Goal: Task Accomplishment & Management: Manage account settings

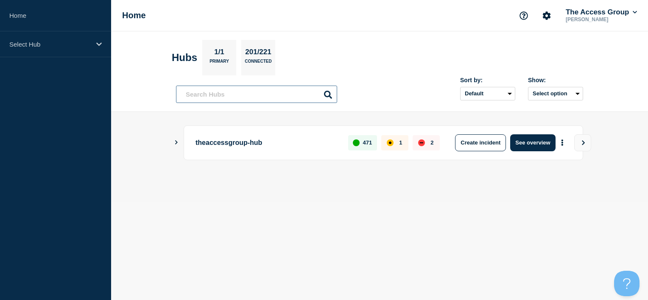
click at [261, 98] on input "text" at bounding box center [256, 94] width 161 height 17
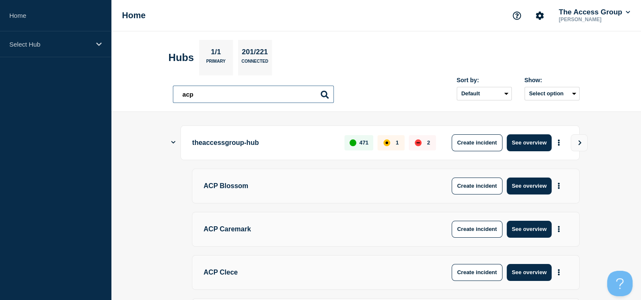
drag, startPoint x: 209, startPoint y: 93, endPoint x: 177, endPoint y: 92, distance: 32.6
click at [177, 92] on input "acp" at bounding box center [253, 94] width 161 height 17
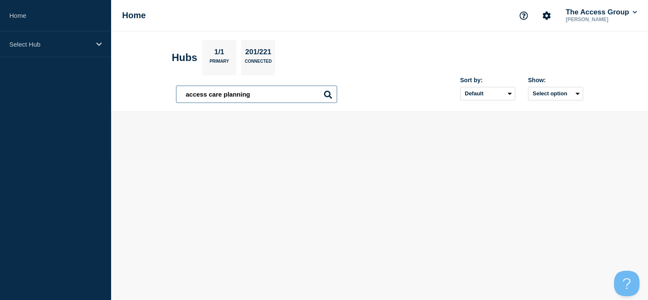
drag, startPoint x: 258, startPoint y: 95, endPoint x: 166, endPoint y: 93, distance: 91.6
click at [166, 93] on header "Hubs 1/1 Primary 201/221 Connected access care planning access care planning So…" at bounding box center [379, 71] width 537 height 81
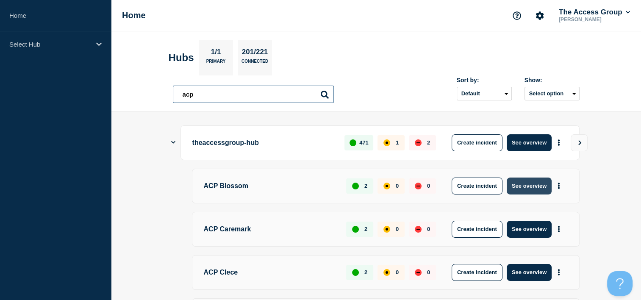
type input "acp"
click at [526, 190] on button "See overview" at bounding box center [529, 186] width 45 height 17
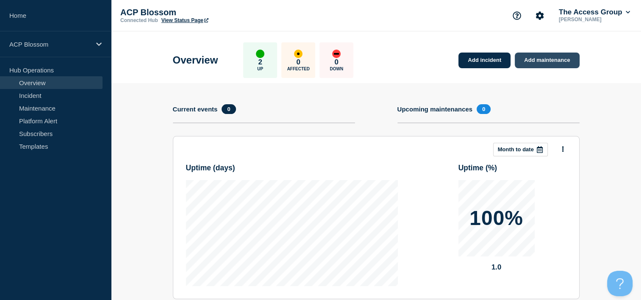
click at [553, 62] on link "Add maintenance" at bounding box center [547, 61] width 64 height 16
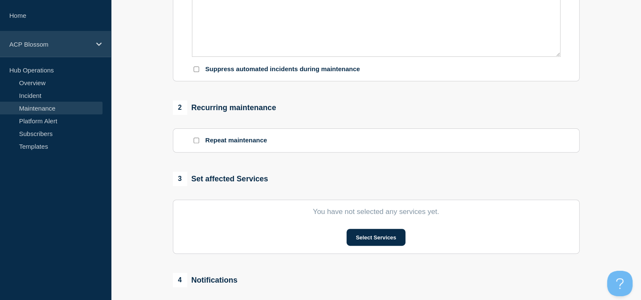
scroll to position [170, 0]
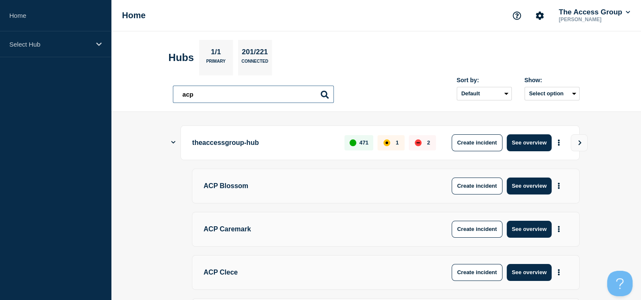
drag, startPoint x: 210, startPoint y: 93, endPoint x: 151, endPoint y: 93, distance: 58.5
click at [151, 93] on header "Hubs 1/1 Primary 201/221 Connected acp acp Sort by: Default Last added Last upd…" at bounding box center [376, 71] width 530 height 81
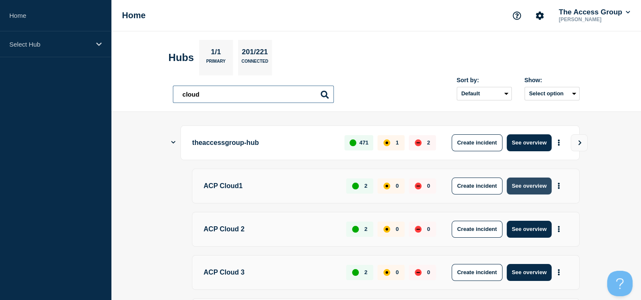
type input "cloud"
click at [532, 189] on button "See overview" at bounding box center [529, 186] width 45 height 17
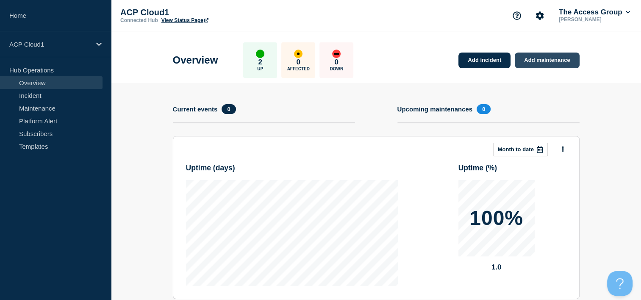
click at [533, 64] on link "Add maintenance" at bounding box center [547, 61] width 64 height 16
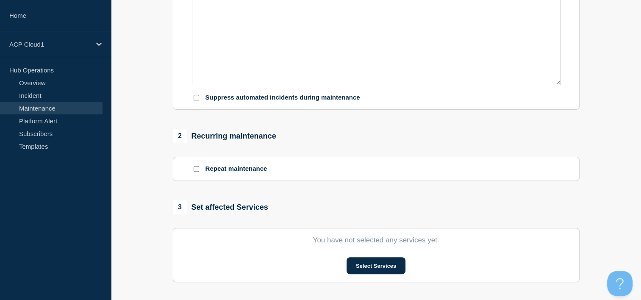
scroll to position [339, 0]
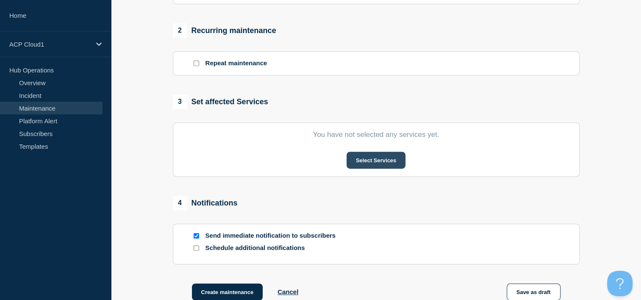
click at [358, 159] on button "Select Services" at bounding box center [376, 160] width 59 height 17
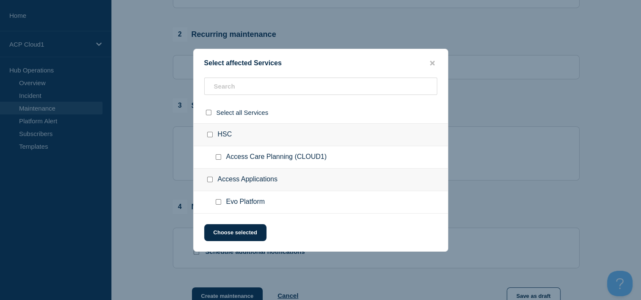
scroll to position [313, 0]
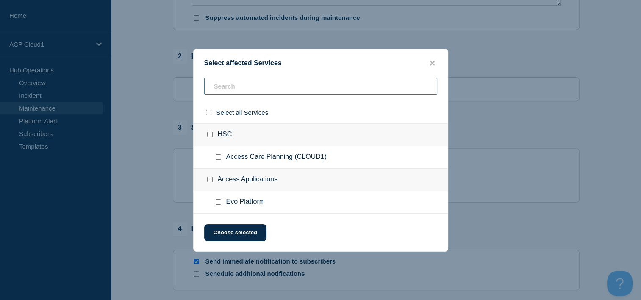
click at [236, 88] on input "text" at bounding box center [320, 86] width 233 height 17
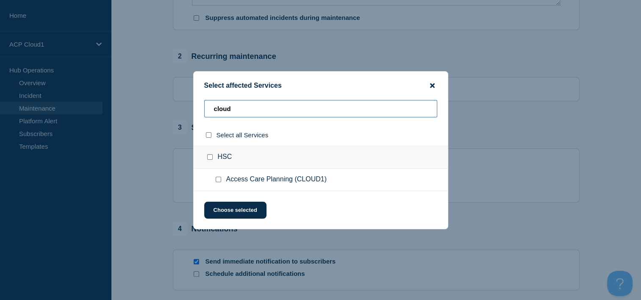
type input "cloud"
click at [432, 84] on icon "close button" at bounding box center [432, 85] width 5 height 5
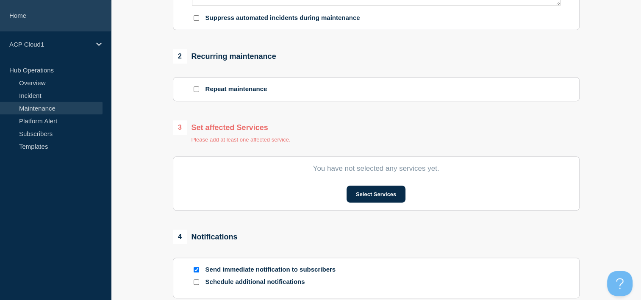
click at [20, 17] on link "Home" at bounding box center [55, 15] width 111 height 31
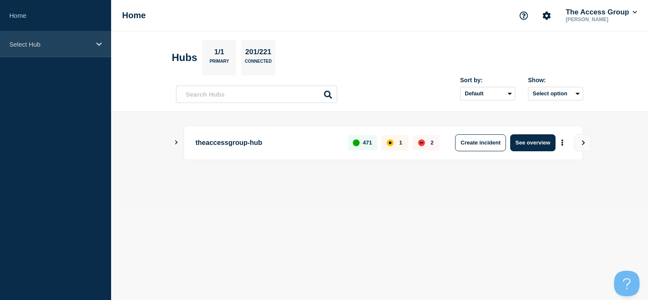
click at [95, 47] on div "Select Hub" at bounding box center [55, 44] width 111 height 26
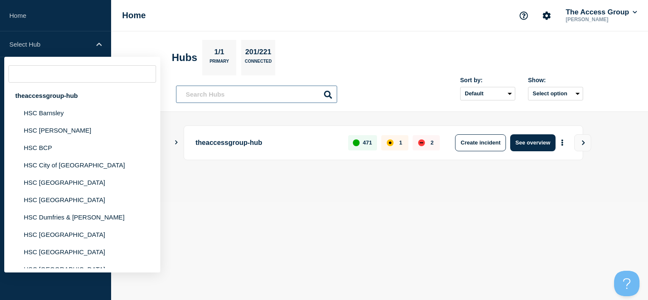
click at [271, 89] on input "text" at bounding box center [256, 94] width 161 height 17
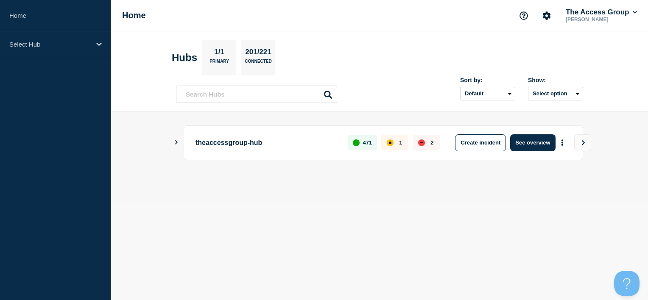
click at [178, 142] on icon "Show Connected Hubs" at bounding box center [176, 142] width 6 height 4
click at [231, 91] on input "text" at bounding box center [256, 94] width 161 height 17
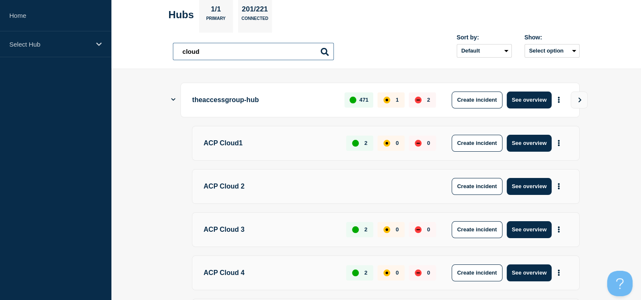
scroll to position [127, 0]
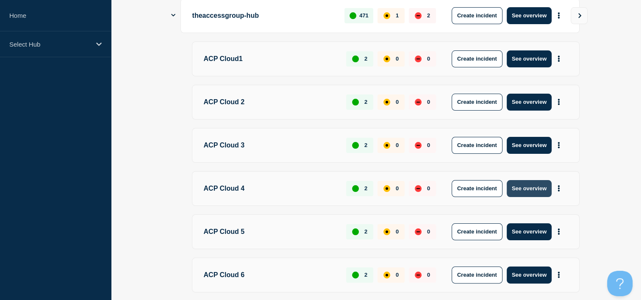
type input "cloud"
click at [533, 184] on button "See overview" at bounding box center [529, 188] width 45 height 17
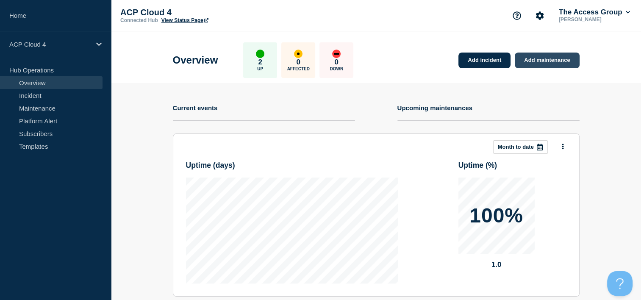
click at [533, 66] on link "Add maintenance" at bounding box center [547, 61] width 64 height 16
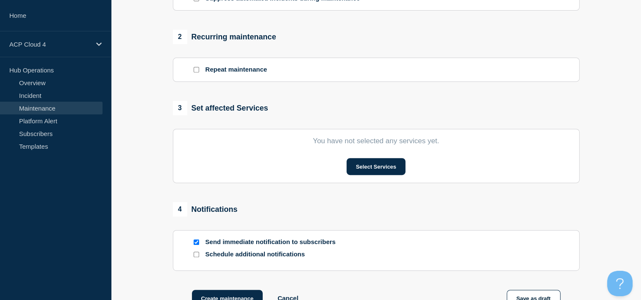
scroll to position [339, 0]
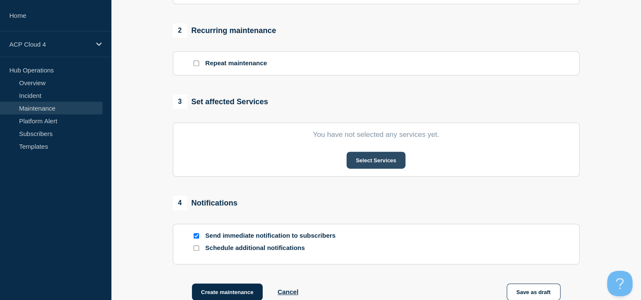
click at [376, 156] on button "Select Services" at bounding box center [376, 160] width 59 height 17
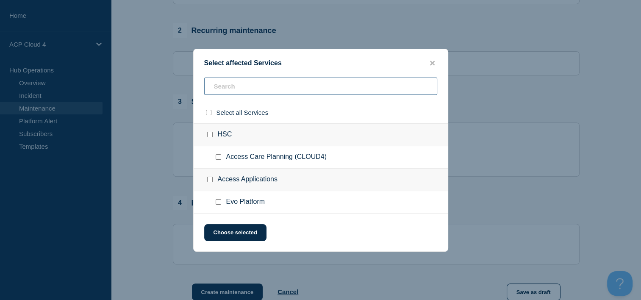
click at [256, 85] on input "text" at bounding box center [320, 86] width 233 height 17
click at [433, 63] on icon "close button" at bounding box center [432, 63] width 5 height 5
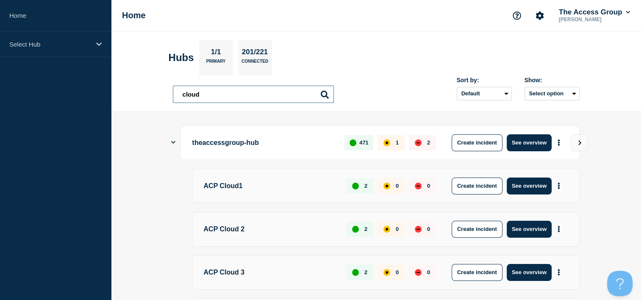
drag, startPoint x: 218, startPoint y: 95, endPoint x: 169, endPoint y: 97, distance: 48.8
click at [169, 97] on header "Hubs 1/1 Primary 201/221 Connected cloud cloud Sort by: Default Last added Last…" at bounding box center [376, 71] width 530 height 81
type input "ACP"
click at [553, 93] on button "Select option" at bounding box center [552, 94] width 55 height 14
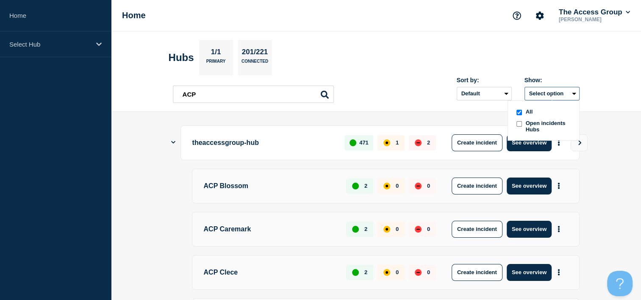
click at [553, 93] on button "Select option All Open incidents Hubs" at bounding box center [552, 94] width 55 height 14
click at [422, 55] on section "Hubs 1/1 Primary 201/221 Connected" at bounding box center [376, 58] width 415 height 36
drag, startPoint x: 223, startPoint y: 92, endPoint x: 140, endPoint y: 92, distance: 83.5
click at [140, 92] on header "Hubs 1/1 Primary 201/221 Connected ACP ACP Sort by: Default Last added Last upd…" at bounding box center [376, 71] width 530 height 81
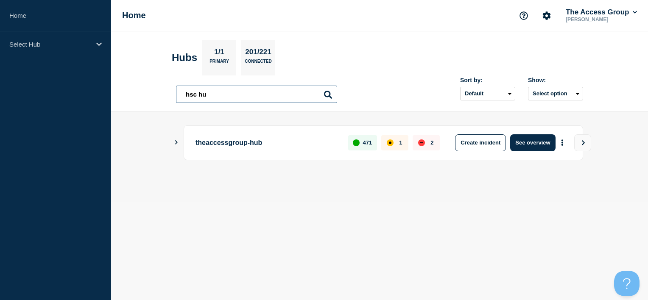
type input "hsc hub"
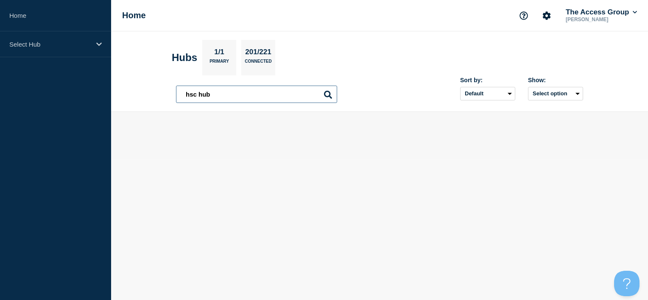
drag, startPoint x: 205, startPoint y: 94, endPoint x: 168, endPoint y: 98, distance: 37.0
click at [168, 98] on header "Hubs 1/1 Primary 201/221 Connected hsc hub hsc hub Sort by: Default Last added …" at bounding box center [379, 71] width 537 height 81
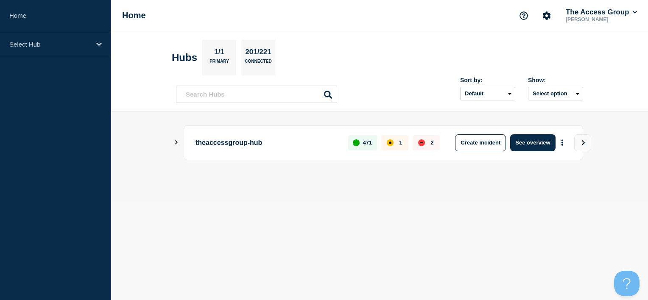
click at [530, 144] on button "See overview" at bounding box center [532, 142] width 45 height 17
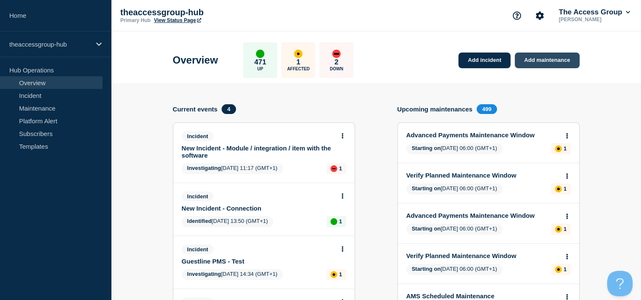
click at [540, 61] on link "Add maintenance" at bounding box center [547, 61] width 64 height 16
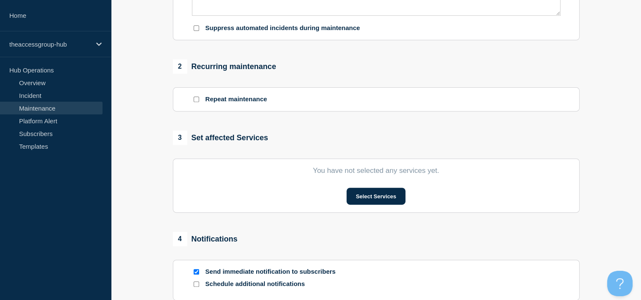
scroll to position [339, 0]
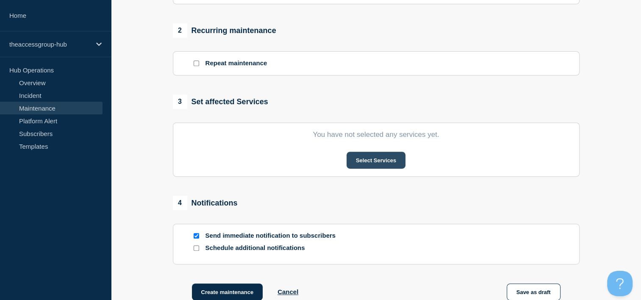
click at [370, 163] on button "Select Services" at bounding box center [376, 160] width 59 height 17
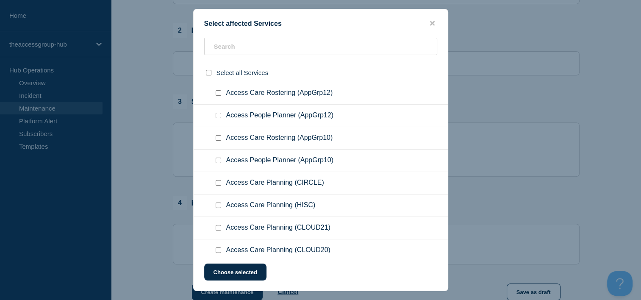
scroll to position [2544, 0]
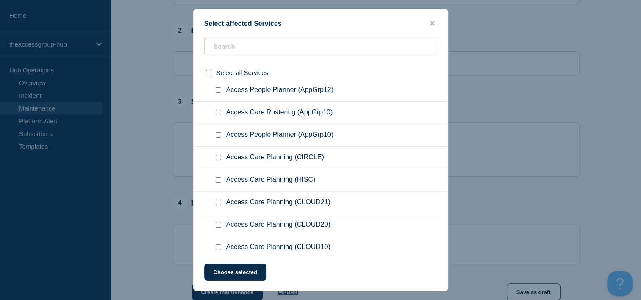
click at [218, 200] on input "Access Care Planning (CLOUD21) checkbox" at bounding box center [219, 203] width 6 height 6
checkbox input "true"
click at [217, 222] on input "Access Care Planning (CLOUD20) checkbox" at bounding box center [219, 225] width 6 height 6
checkbox input "true"
click at [219, 245] on input "Access Care Planning (CLOUD19) checkbox" at bounding box center [219, 248] width 6 height 6
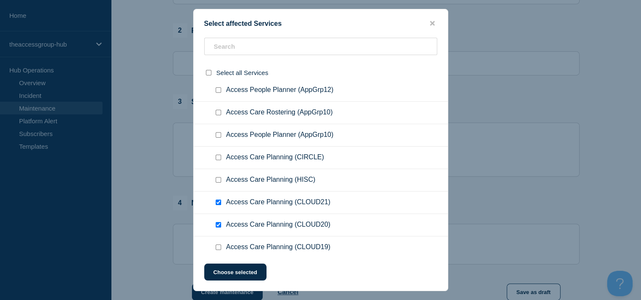
checkbox input "true"
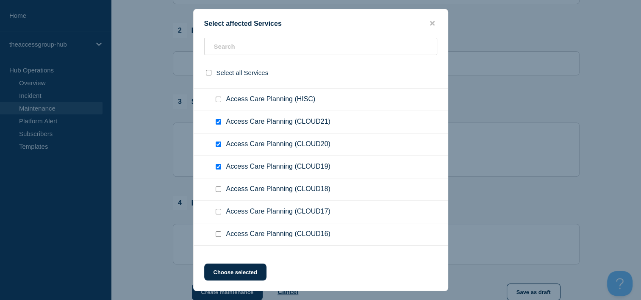
scroll to position [2629, 0]
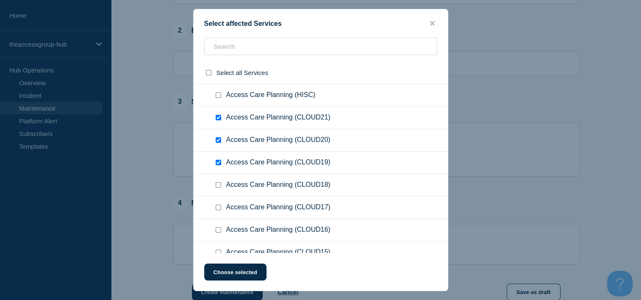
click at [217, 182] on input "Access Care Planning (CLOUD18) checkbox" at bounding box center [219, 185] width 6 height 6
checkbox input "true"
click at [217, 205] on input "Access Care Planning (CLOUD17) checkbox" at bounding box center [219, 208] width 6 height 6
checkbox input "true"
click at [217, 227] on input "Access Care Planning (CLOUD16) checkbox" at bounding box center [219, 230] width 6 height 6
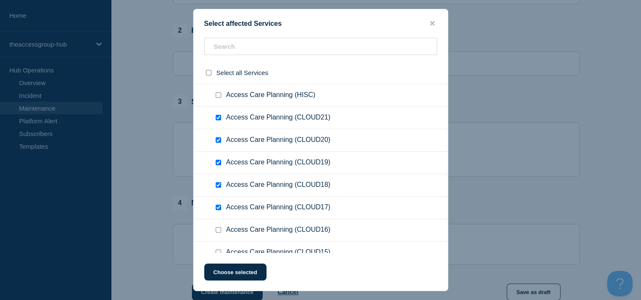
checkbox input "true"
click at [218, 250] on input "Access Care Planning (CLOUD15) checkbox" at bounding box center [219, 253] width 6 height 6
checkbox input "true"
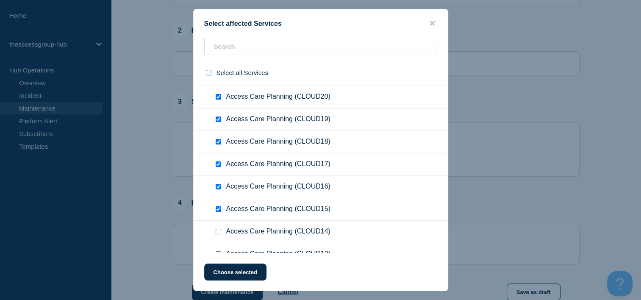
scroll to position [2713, 0]
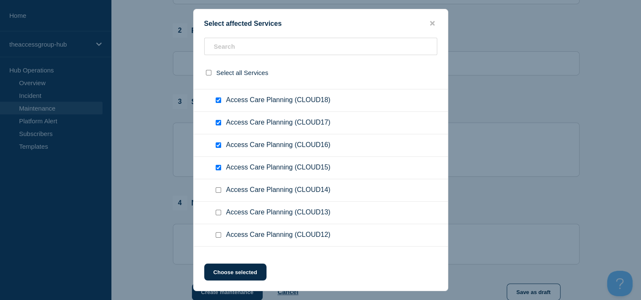
click at [216, 187] on input "Access Care Planning (CLOUD14) checkbox" at bounding box center [219, 190] width 6 height 6
checkbox input "true"
click at [217, 210] on input "Access Care Planning (CLOUD13) checkbox" at bounding box center [219, 213] width 6 height 6
checkbox input "true"
click at [218, 232] on input "Access Care Planning (CLOUD12) checkbox" at bounding box center [219, 235] width 6 height 6
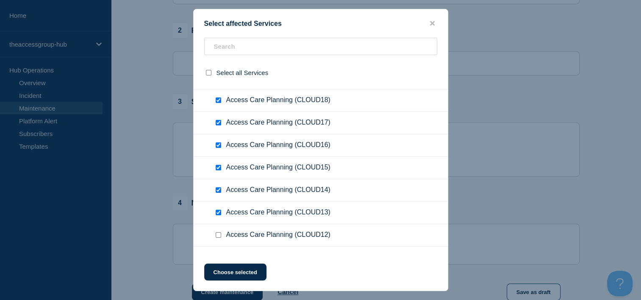
checkbox input "true"
click at [217, 255] on input "Access Care Planning (CLOUD11) checkbox" at bounding box center [219, 258] width 6 height 6
checkbox input "true"
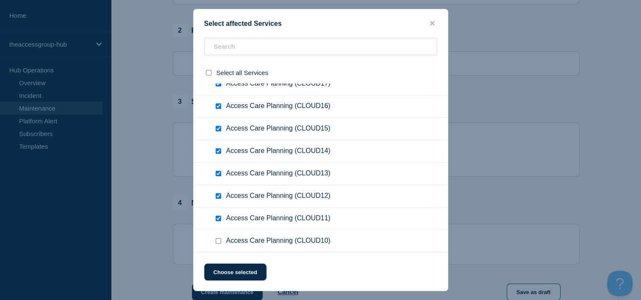
scroll to position [2798, 0]
click at [218, 192] on input "Access Care Planning (CLOUD10) checkbox" at bounding box center [219, 195] width 6 height 6
checkbox input "true"
click at [217, 215] on input "Access Care Planning (CLOUD9) checkbox" at bounding box center [219, 218] width 6 height 6
checkbox input "true"
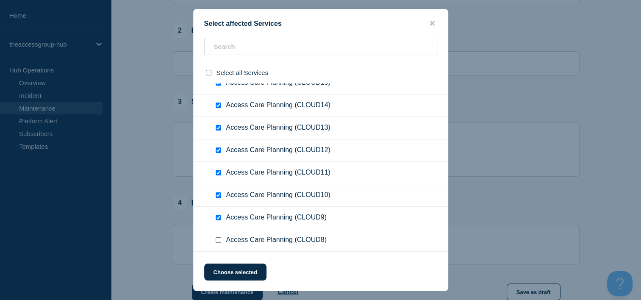
click at [220, 237] on input "Access Care Planning (CLOUD8) checkbox" at bounding box center [219, 240] width 6 height 6
checkbox input "true"
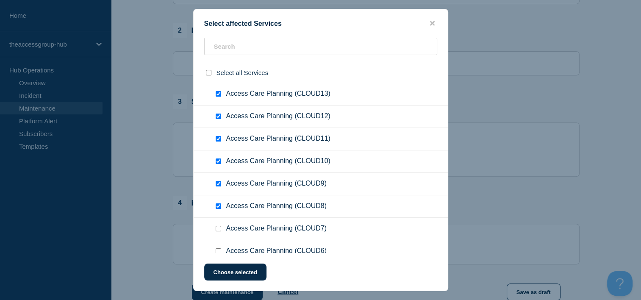
scroll to position [2883, 0]
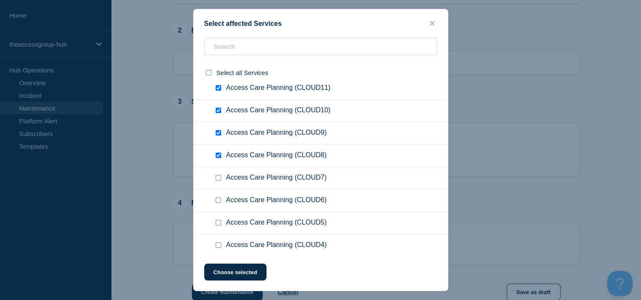
click at [219, 175] on input "Access Care Planning (CLOUD7) checkbox" at bounding box center [219, 178] width 6 height 6
checkbox input "true"
click at [220, 198] on input "Access Care Planning (CLOUD6) checkbox" at bounding box center [219, 201] width 6 height 6
checkbox input "true"
click at [217, 220] on input "Access Care Planning (CLOUD5) checkbox" at bounding box center [219, 223] width 6 height 6
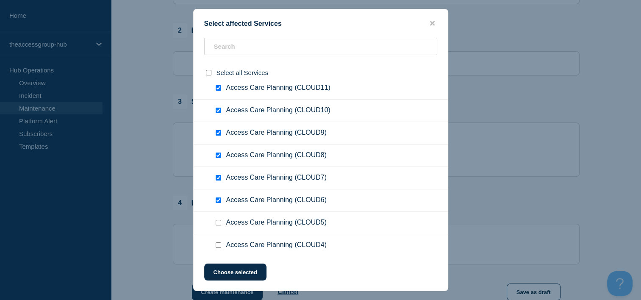
checkbox input "true"
click at [216, 243] on input "Access Care Planning (CLOUD4) checkbox" at bounding box center [219, 246] width 6 height 6
checkbox input "true"
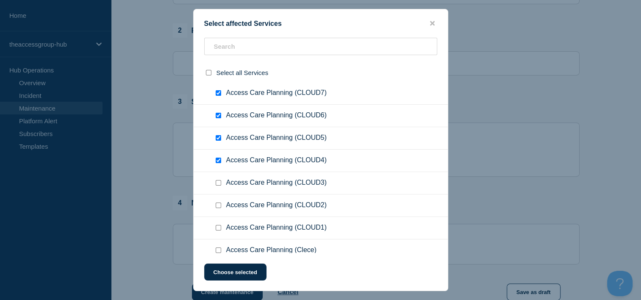
click at [219, 180] on input "Access Care Planning (CLOUD3) checkbox" at bounding box center [219, 183] width 6 height 6
checkbox input "true"
click at [219, 203] on input "Access Care Planning (CLOUD2) checkbox" at bounding box center [219, 206] width 6 height 6
checkbox input "true"
click at [218, 225] on input "Access Care Planning (CLOUD1) checkbox" at bounding box center [219, 228] width 6 height 6
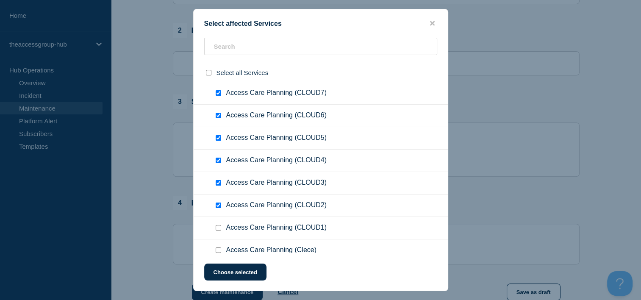
checkbox input "true"
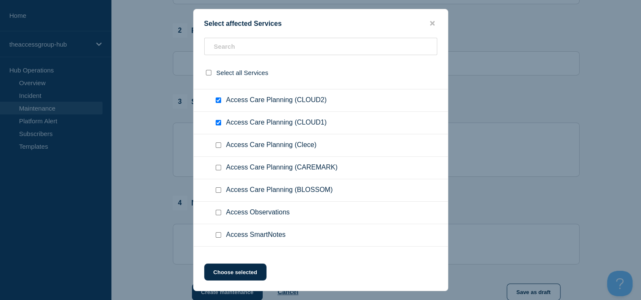
scroll to position [3095, 0]
click at [219, 165] on input "Access Care Planning (BLOSSOM) checkbox" at bounding box center [219, 168] width 6 height 6
checkbox input "true"
click at [220, 142] on div at bounding box center [220, 146] width 12 height 8
click at [220, 143] on input "Access Care Planning (CAREMARK) checkbox" at bounding box center [219, 146] width 6 height 6
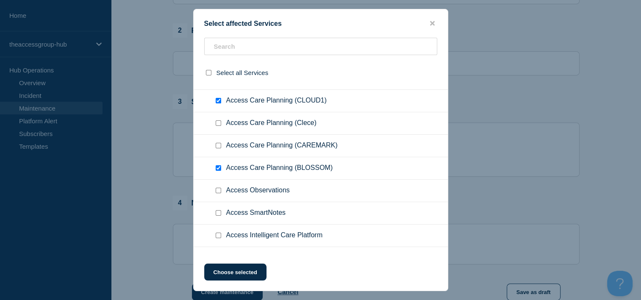
checkbox input "true"
click at [215, 119] on div at bounding box center [220, 123] width 12 height 8
click at [219, 120] on input "Access Care Planning (Clece) checkbox" at bounding box center [219, 123] width 6 height 6
checkbox input "true"
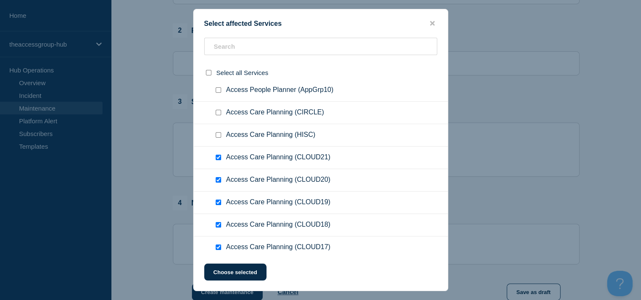
scroll to position [2586, 0]
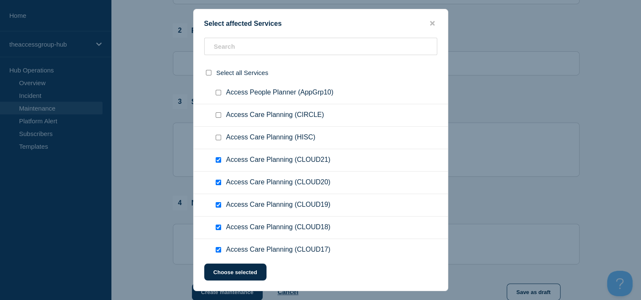
click at [219, 135] on input "Access Care Planning (HISC) checkbox" at bounding box center [219, 138] width 6 height 6
checkbox input "true"
click at [218, 112] on input "Access Care Planning (CIRCLE) checkbox" at bounding box center [219, 115] width 6 height 6
checkbox input "true"
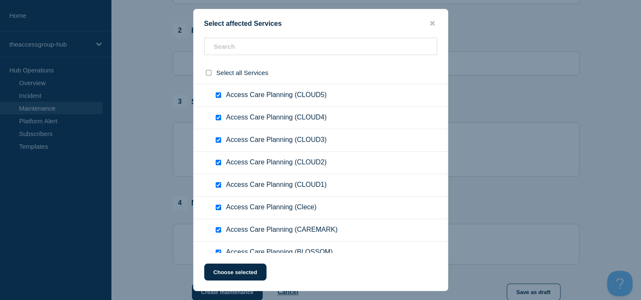
scroll to position [3053, 0]
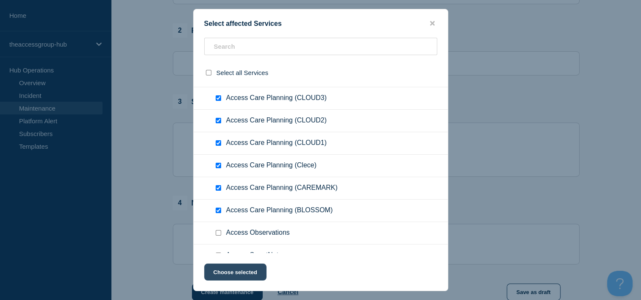
click at [249, 276] on button "Choose selected" at bounding box center [235, 272] width 62 height 17
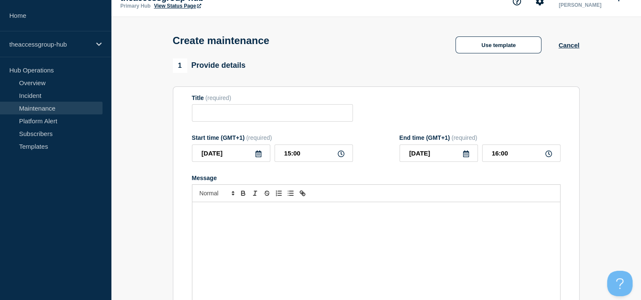
scroll to position [0, 0]
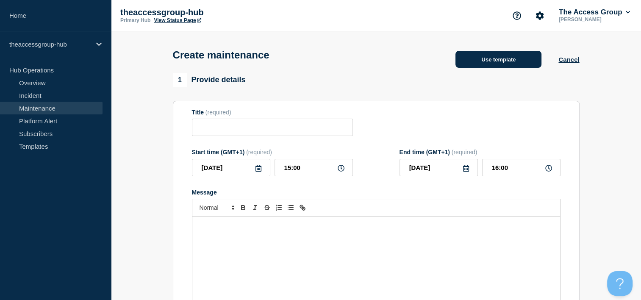
click at [474, 62] on button "Use template" at bounding box center [499, 59] width 86 height 17
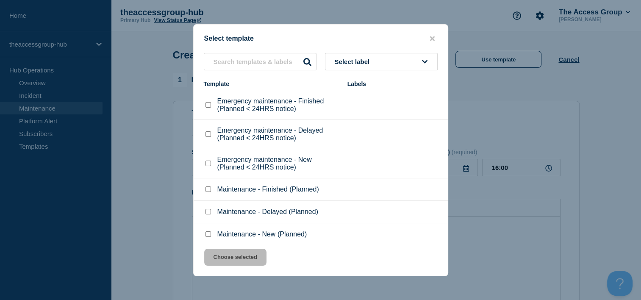
click at [210, 164] on input "Emergency maintenance - New (Planned < 24HRS notice) checkbox" at bounding box center [209, 164] width 6 height 6
checkbox input "true"
click at [206, 235] on input "Maintenance - New (Planned) checkbox" at bounding box center [209, 234] width 6 height 6
checkbox input "true"
checkbox input "false"
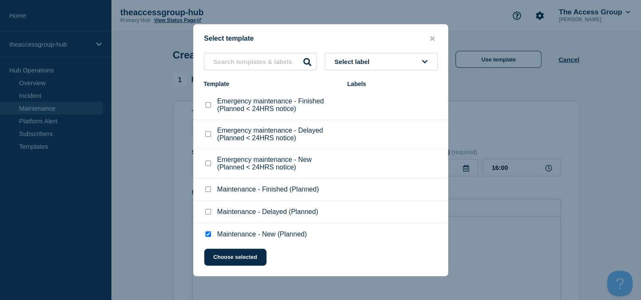
click at [209, 237] on input "Maintenance - New (Planned) checkbox" at bounding box center [209, 234] width 6 height 6
click at [208, 235] on input "Maintenance - New (Planned) checkbox" at bounding box center [209, 234] width 6 height 6
checkbox input "true"
click at [231, 258] on button "Choose selected" at bounding box center [235, 257] width 62 height 17
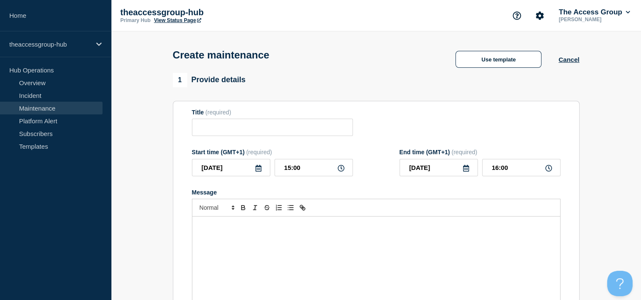
type input "Maintenance - New (Planned)"
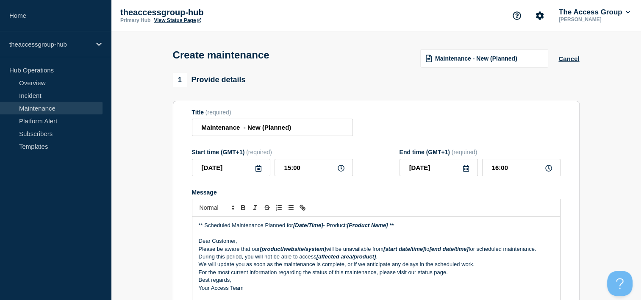
click at [259, 172] on icon at bounding box center [258, 168] width 7 height 7
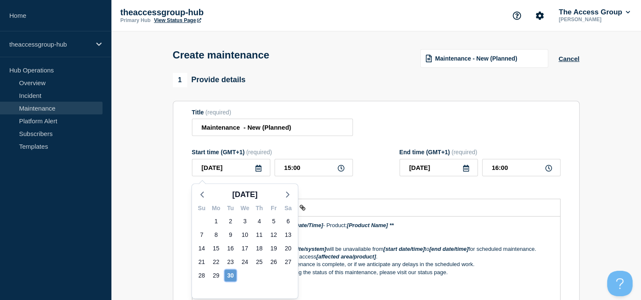
click at [232, 271] on div "30" at bounding box center [231, 276] width 12 height 12
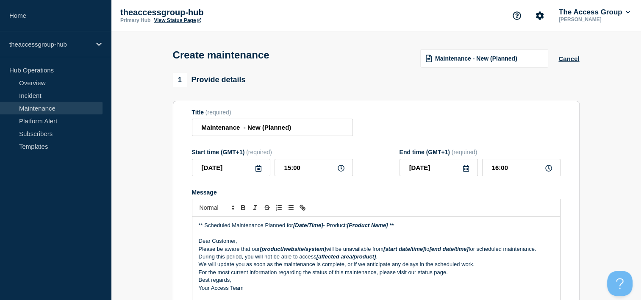
click at [469, 168] on icon at bounding box center [466, 168] width 7 height 7
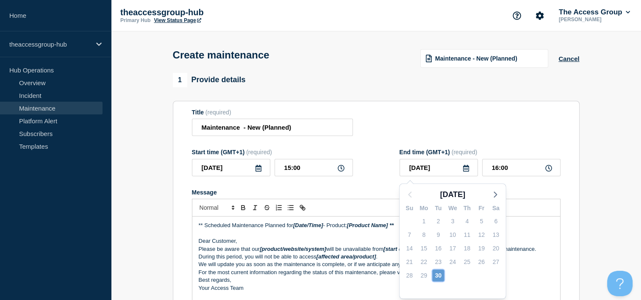
click at [441, 276] on div "30" at bounding box center [438, 276] width 12 height 12
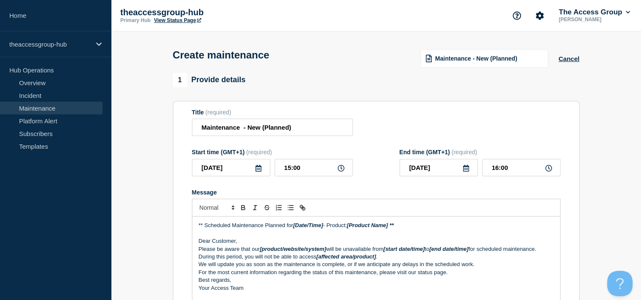
click at [342, 170] on icon at bounding box center [341, 168] width 7 height 7
click at [297, 172] on input "15:00" at bounding box center [314, 167] width 78 height 17
drag, startPoint x: 307, startPoint y: 170, endPoint x: 262, endPoint y: 170, distance: 44.1
click at [262, 170] on div "2025-09-30 15:00" at bounding box center [272, 167] width 161 height 17
type input "23:00"
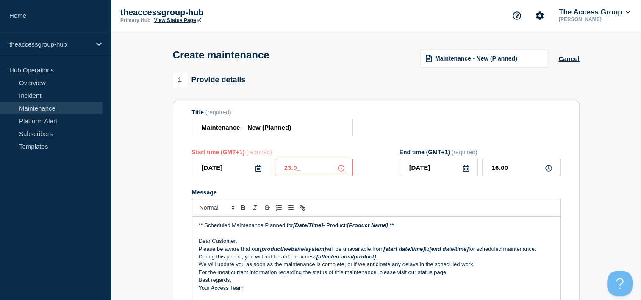
type input "2025-10-01"
drag, startPoint x: 521, startPoint y: 165, endPoint x: 483, endPoint y: 166, distance: 37.7
click at [483, 166] on input "00:00" at bounding box center [521, 167] width 78 height 17
type input "23:30"
click at [319, 127] on input "Maintenance - New (Planned)" at bounding box center [272, 127] width 161 height 17
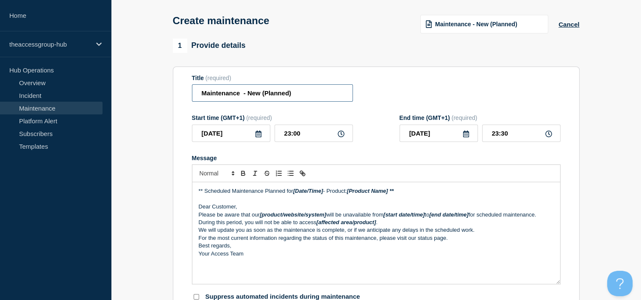
scroll to position [85, 0]
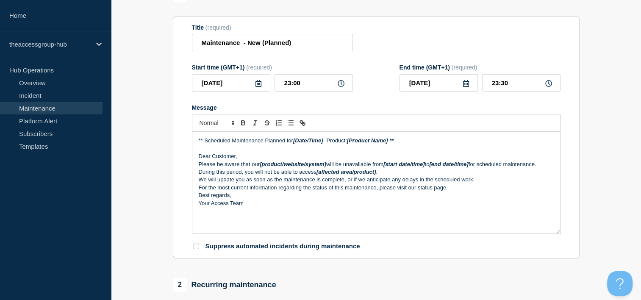
click at [261, 205] on p "Your Access Team" at bounding box center [376, 204] width 355 height 8
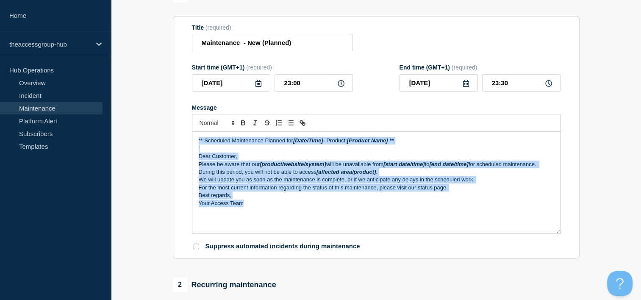
scroll to position [0, 0]
click at [297, 227] on div "** Scheduled Maintenance Planned for [Date/Time] - Product: [Product Name] ** D…" at bounding box center [376, 183] width 368 height 102
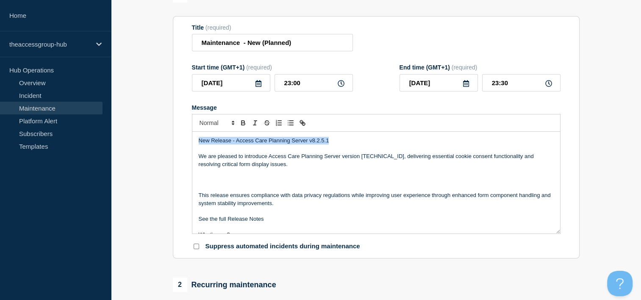
drag, startPoint x: 333, startPoint y: 142, endPoint x: 195, endPoint y: 142, distance: 138.2
click at [195, 142] on div "New Release - Access Care Planning Server v8.2.5.1 We are pleased to introduce …" at bounding box center [376, 183] width 368 height 102
click at [237, 127] on button "Toggle bold text" at bounding box center [243, 123] width 12 height 10
click at [268, 168] on p "We are pleased to introduce Access Care Planning Server version 8.2.5.1, delive…" at bounding box center [376, 161] width 355 height 16
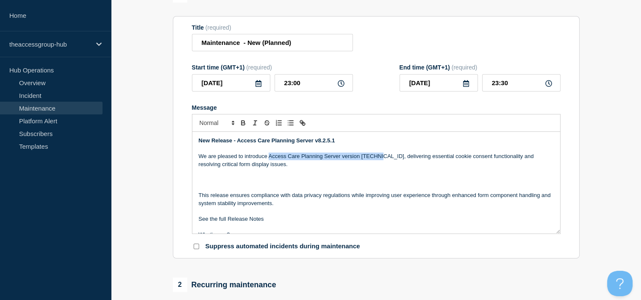
drag, startPoint x: 273, startPoint y: 159, endPoint x: 378, endPoint y: 158, distance: 104.7
click at [378, 158] on p "We are pleased to introduce Access Care Planning Server version 8.2.5.1, delive…" at bounding box center [376, 161] width 355 height 16
click at [243, 127] on icon "Toggle bold text" at bounding box center [244, 123] width 8 height 8
click at [217, 183] on p "Message" at bounding box center [376, 180] width 355 height 8
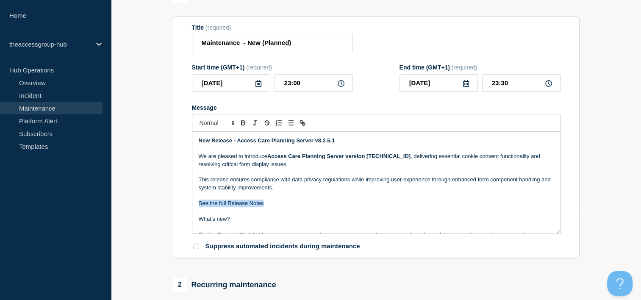
drag, startPoint x: 270, startPoint y: 205, endPoint x: 192, endPoint y: 207, distance: 77.2
click at [192, 207] on div "New Release - Access Care Planning Server v8.2.5.1 We are pleased to introduce …" at bounding box center [376, 183] width 368 height 102
click at [305, 125] on icon "Toggle link" at bounding box center [303, 123] width 8 height 8
paste input "https://help-accesscareplanning.theaccessgroup.com/en/articles/12380372-server-…"
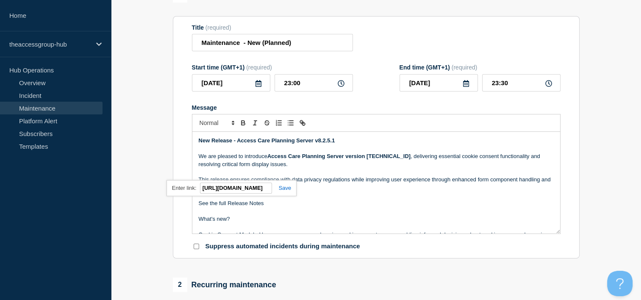
click at [310, 215] on p "Message" at bounding box center [376, 211] width 355 height 8
drag, startPoint x: 263, startPoint y: 207, endPoint x: 196, endPoint y: 205, distance: 66.6
click at [196, 205] on div "New Release - Access Care Planning Server v8.2.5.1 We are pleased to introduce …" at bounding box center [376, 183] width 368 height 102
click at [301, 125] on icon "Toggle link" at bounding box center [303, 123] width 8 height 8
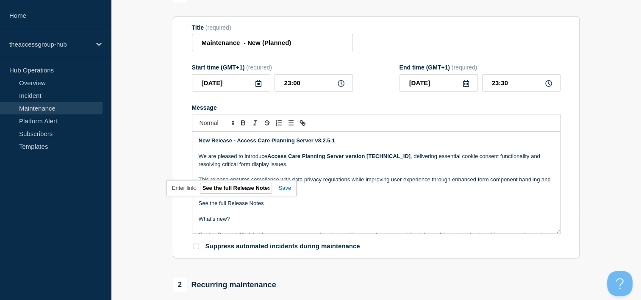
paste input "https://help-accesscareplanning.theaccessgroup.com/en/articles/12380372-server-…"
type input "https://help-accesscareplanning.theaccessgroup.com/en/articles/12380372-server-…"
click at [284, 190] on link at bounding box center [282, 188] width 20 height 6
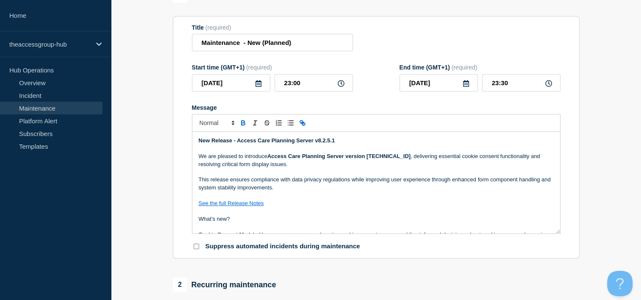
click at [239, 126] on button "Toggle bold text" at bounding box center [243, 123] width 12 height 10
click at [287, 199] on p "Message" at bounding box center [376, 196] width 355 height 8
click at [260, 205] on link "See the full Release Notes" at bounding box center [233, 203] width 69 height 6
click at [241, 192] on link "https://help-accesscareplanning.theaccessgroup.com/en/articles/12380372-server-…" at bounding box center [212, 188] width 58 height 11
click at [305, 223] on p "What's new?" at bounding box center [376, 219] width 355 height 8
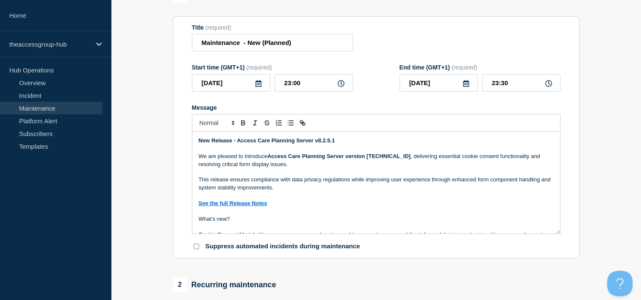
click at [234, 229] on p "Message" at bounding box center [376, 227] width 355 height 8
drag, startPoint x: 237, startPoint y: 223, endPoint x: 182, endPoint y: 223, distance: 55.1
click at [182, 223] on section "Title (required) Maintenance - New (Planned) Start time (GMT+1) (required) 2025…" at bounding box center [376, 137] width 407 height 243
click at [243, 127] on icon "Toggle bold text" at bounding box center [244, 123] width 8 height 8
click at [210, 126] on span "Font size" at bounding box center [217, 123] width 42 height 10
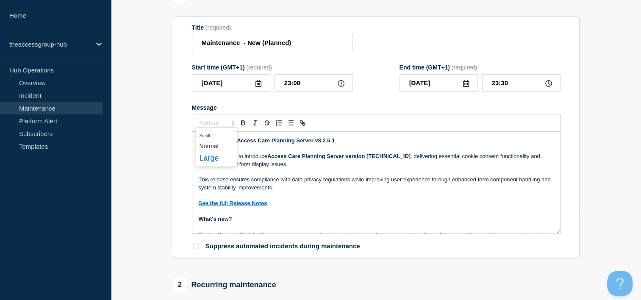
click at [226, 157] on span "submenu" at bounding box center [217, 158] width 34 height 13
click at [283, 215] on p "Message" at bounding box center [376, 211] width 355 height 8
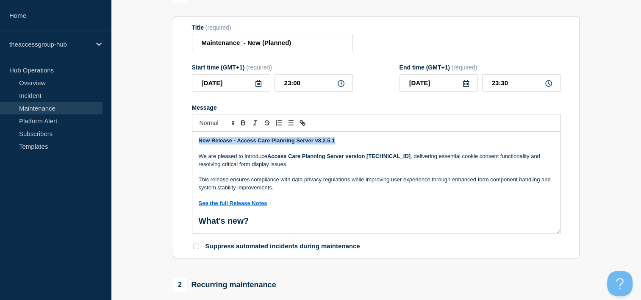
drag, startPoint x: 334, startPoint y: 143, endPoint x: 153, endPoint y: 143, distance: 180.6
click at [202, 125] on span "Font size" at bounding box center [217, 123] width 42 height 10
click at [212, 161] on span "submenu" at bounding box center [217, 158] width 34 height 13
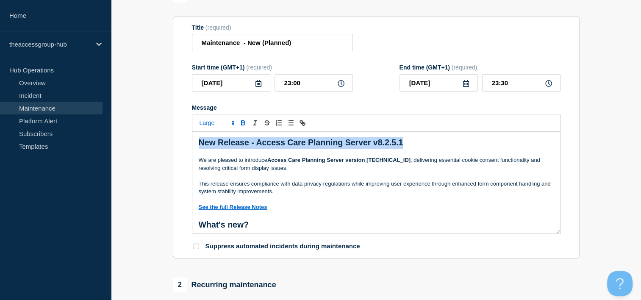
copy strong "New Release - Access Care Planning Server v8.2.5.1"
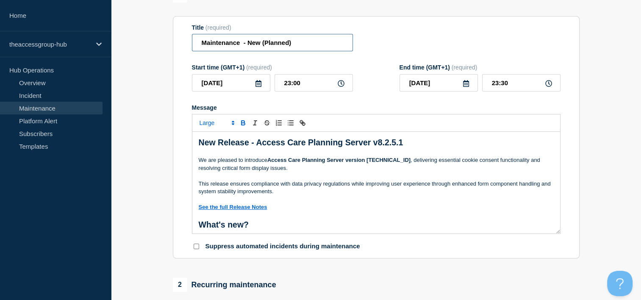
drag, startPoint x: 251, startPoint y: 44, endPoint x: 155, endPoint y: 45, distance: 95.4
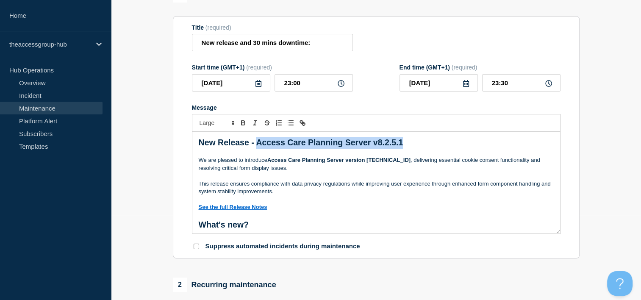
drag, startPoint x: 258, startPoint y: 144, endPoint x: 422, endPoint y: 144, distance: 164.1
click at [422, 144] on p "New Release - Access Care Planning Server v8.2.5.1" at bounding box center [376, 143] width 355 height 12
copy strong "Access Care Planning Server v8.2.5.1"
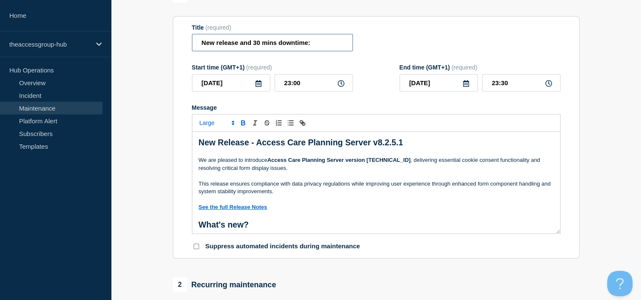
click at [321, 46] on input "New release and 30 mins downtime:" at bounding box center [272, 42] width 161 height 17
paste input "Access Care Planning Server v8.2.5.1"
type input "New release and 30 mins downtime: Access Care Planning Server v8.2.5.1"
click at [322, 204] on p "Message" at bounding box center [376, 200] width 355 height 8
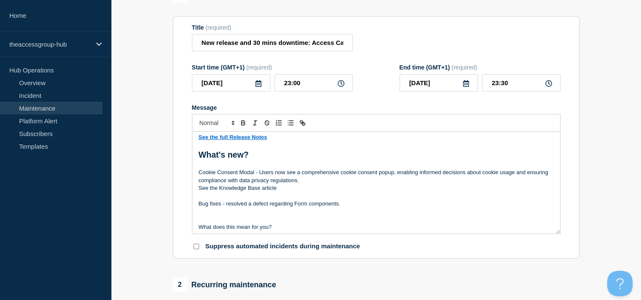
scroll to position [85, 0]
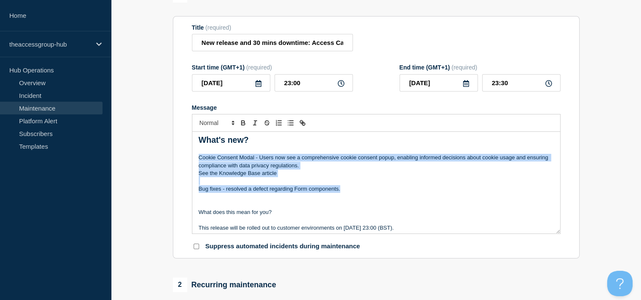
drag, startPoint x: 355, startPoint y: 195, endPoint x: 159, endPoint y: 162, distance: 199.1
click at [334, 170] on p "Cookie Consent Modal - Users now see a comprehensive cookie consent popup, enab…" at bounding box center [376, 162] width 355 height 16
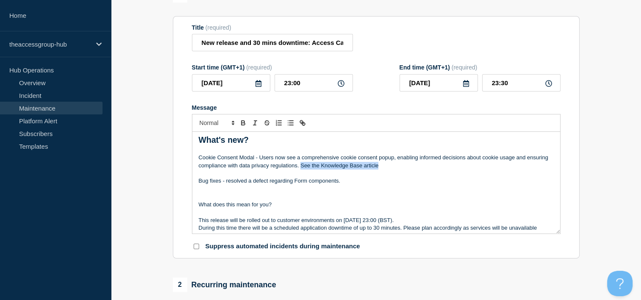
drag, startPoint x: 323, startPoint y: 166, endPoint x: 404, endPoint y: 170, distance: 81.1
click at [404, 170] on p "Cookie Consent Modal - Users now see a comprehensive cookie consent popup, enab…" at bounding box center [376, 162] width 355 height 16
click at [307, 123] on button "Toggle link" at bounding box center [303, 123] width 12 height 10
paste input "https://help-accesscareplanning.theaccessgroup.com/en/articles/12355240-access-…"
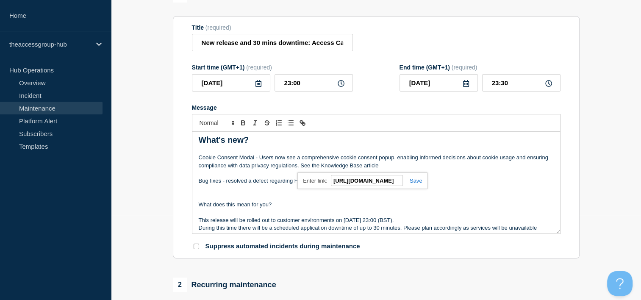
click at [409, 209] on p "What does this mean for you?" at bounding box center [376, 205] width 355 height 8
click at [355, 167] on p "Cookie Consent Modal - Users now see a comprehensive cookie consent popup, enab…" at bounding box center [376, 162] width 355 height 16
drag, startPoint x: 388, startPoint y: 168, endPoint x: 395, endPoint y: 170, distance: 7.3
click at [407, 168] on p "Cookie Consent Modal - Users now see a comprehensive cookie consent popup, enab…" at bounding box center [376, 162] width 355 height 16
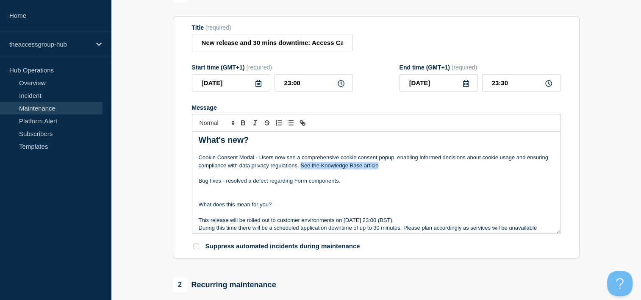
drag, startPoint x: 324, startPoint y: 167, endPoint x: 413, endPoint y: 167, distance: 88.6
click at [413, 167] on p "Cookie Consent Modal - Users now see a comprehensive cookie consent popup, enab…" at bounding box center [376, 162] width 355 height 16
click at [304, 124] on icon "Toggle link" at bounding box center [303, 123] width 8 height 8
paste input "https://help-accesscareplanning.theaccessgroup.com/en/articles/12355240-access-…"
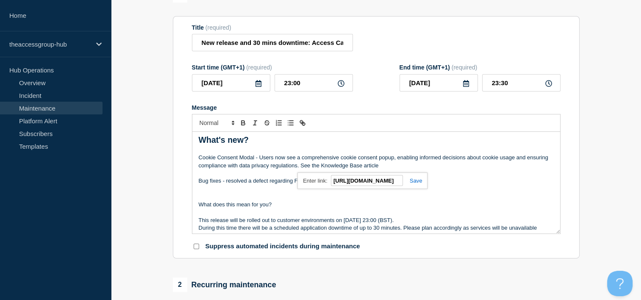
type input "https://help-accesscareplanning.theaccessgroup.com/en/articles/12355240-access-…"
click at [414, 184] on link at bounding box center [413, 181] width 20 height 6
click at [241, 127] on icon "Toggle bold text" at bounding box center [244, 123] width 8 height 8
click at [338, 205] on p "What does this mean for you?" at bounding box center [376, 205] width 355 height 8
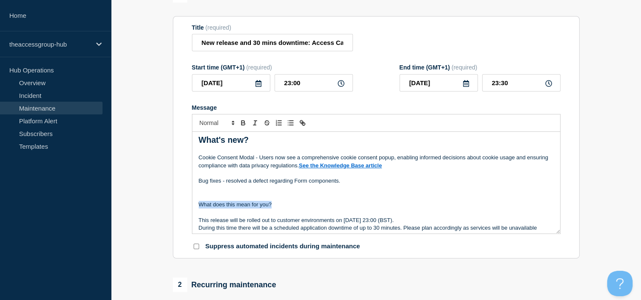
drag, startPoint x: 291, startPoint y: 208, endPoint x: 178, endPoint y: 209, distance: 112.8
click at [178, 209] on section "Title (required) New release and 30 mins downtime: Access Care Planning Server …" at bounding box center [376, 137] width 407 height 243
click at [214, 124] on span "Font size" at bounding box center [217, 123] width 42 height 10
click at [213, 165] on span "submenu" at bounding box center [217, 158] width 34 height 13
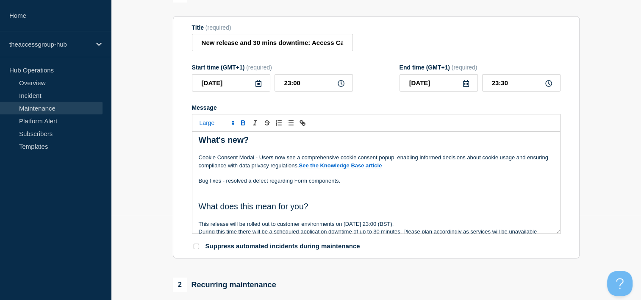
click at [242, 125] on icon "Toggle bold text" at bounding box center [244, 123] width 8 height 8
click at [344, 213] on p "What does this mean for you?" at bounding box center [376, 207] width 355 height 12
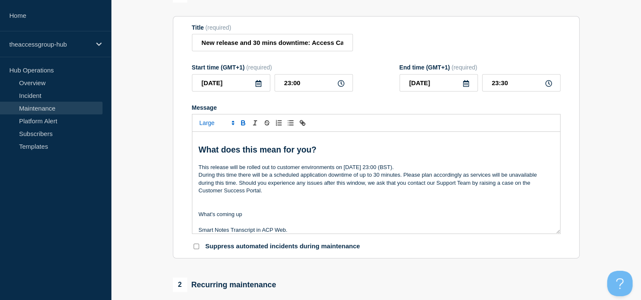
scroll to position [127, 0]
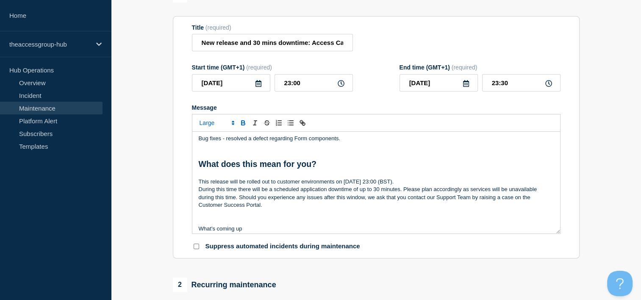
drag, startPoint x: 196, startPoint y: 186, endPoint x: 477, endPoint y: 183, distance: 280.7
click at [477, 183] on div "New Release - Access Care Planning Server v8.2.5.1 We are pleased to introduce …" at bounding box center [376, 183] width 368 height 102
click at [245, 125] on icon "Toggle bold text" at bounding box center [244, 123] width 8 height 8
click at [445, 178] on p "Message" at bounding box center [376, 174] width 355 height 8
click at [444, 184] on p "This release will be rolled out to customer environments on 30th September at 2…" at bounding box center [376, 182] width 355 height 8
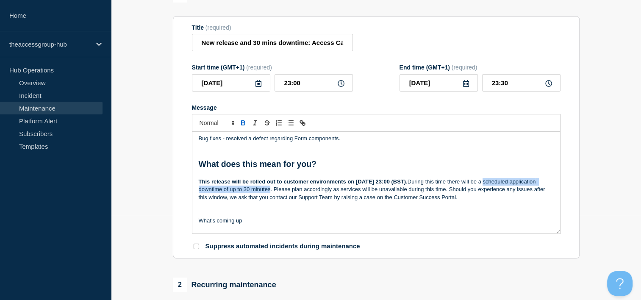
drag, startPoint x: 514, startPoint y: 184, endPoint x: 297, endPoint y: 193, distance: 216.8
click at [297, 193] on p "This release will be rolled out to customer environments on 30th September at 2…" at bounding box center [376, 189] width 355 height 23
click at [244, 123] on icon "Toggle bold text" at bounding box center [243, 122] width 3 height 2
click at [256, 217] on p "Message" at bounding box center [376, 213] width 355 height 8
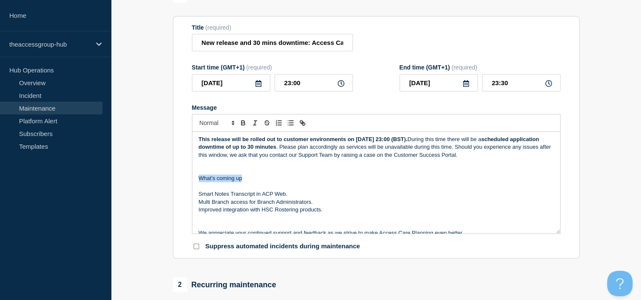
drag, startPoint x: 248, startPoint y: 178, endPoint x: 184, endPoint y: 178, distance: 63.2
click at [184, 178] on section "Title (required) New release and 30 mins downtime: Access Care Planning Server …" at bounding box center [376, 137] width 407 height 243
click at [218, 125] on span "Font size" at bounding box center [217, 123] width 42 height 10
click at [220, 158] on span "submenu" at bounding box center [217, 158] width 34 height 13
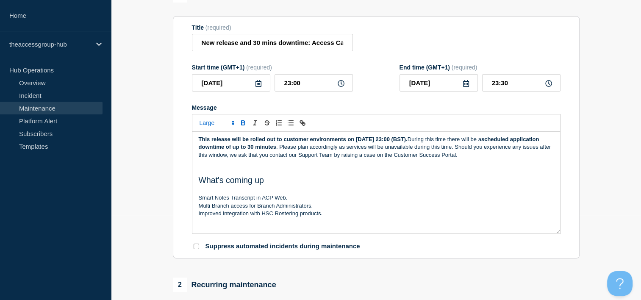
click at [244, 125] on icon "Toggle bold text" at bounding box center [243, 124] width 3 height 2
click at [284, 183] on p "What's coming up" at bounding box center [376, 181] width 355 height 12
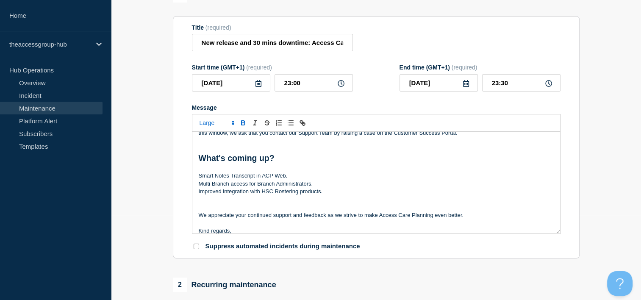
scroll to position [212, 0]
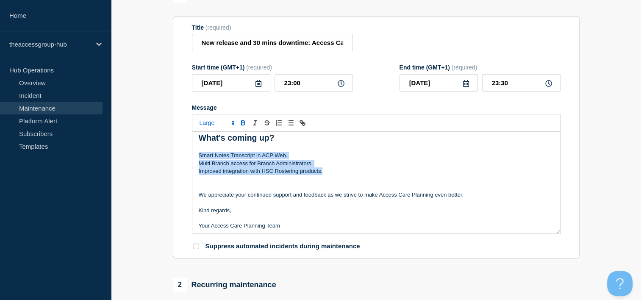
drag, startPoint x: 328, startPoint y: 173, endPoint x: 154, endPoint y: 159, distance: 174.0
click at [289, 127] on icon "Toggle bulleted list" at bounding box center [291, 123] width 8 height 8
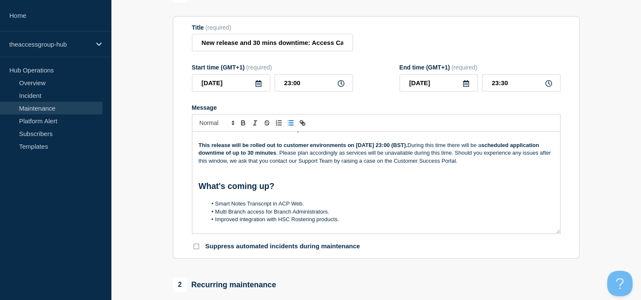
scroll to position [127, 0]
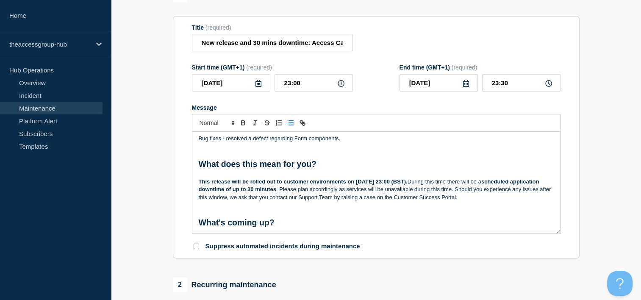
click at [439, 183] on p "This release will be rolled out to customer environments on 30th September at 2…" at bounding box center [376, 189] width 355 height 23
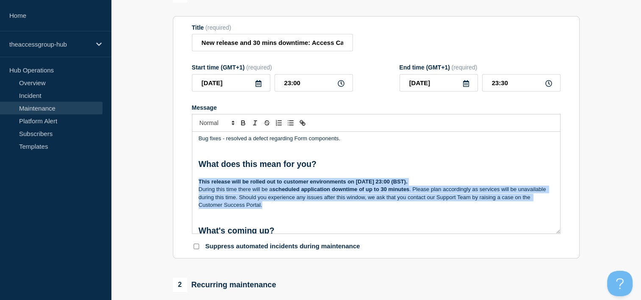
drag, startPoint x: 290, startPoint y: 209, endPoint x: 178, endPoint y: 183, distance: 114.9
click at [178, 183] on section "Title (required) New release and 30 mins downtime: Access Care Planning Server …" at bounding box center [376, 137] width 407 height 243
click at [291, 127] on icon "Toggle bulleted list" at bounding box center [291, 123] width 8 height 8
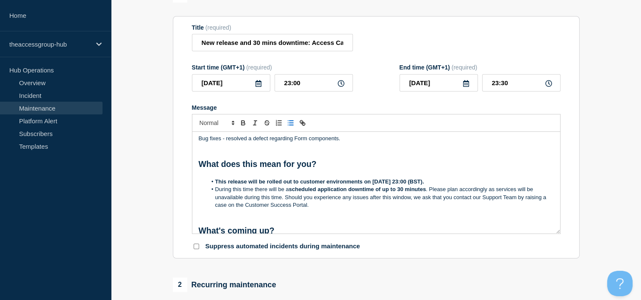
click at [262, 176] on p "Message" at bounding box center [376, 174] width 355 height 8
click at [332, 167] on p "What does this mean for you?" at bounding box center [376, 165] width 355 height 12
click at [220, 155] on p "Message" at bounding box center [376, 155] width 355 height 8
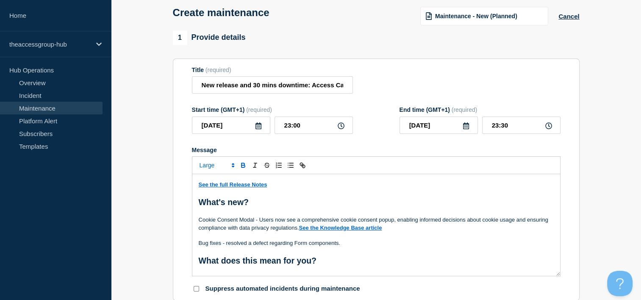
scroll to position [85, 0]
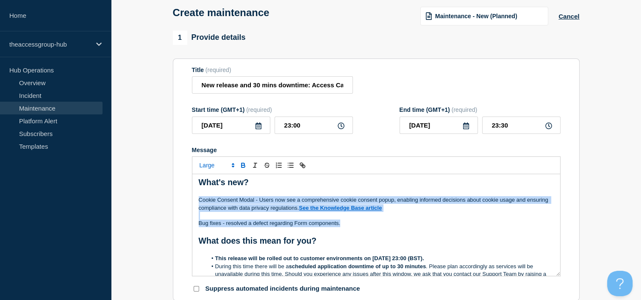
drag, startPoint x: 343, startPoint y: 227, endPoint x: 181, endPoint y: 205, distance: 163.0
click at [181, 205] on section "Title (required) New release and 30 mins downtime: Access Care Planning Server …" at bounding box center [376, 180] width 407 height 243
click at [287, 169] on icon "Toggle bulleted list" at bounding box center [291, 166] width 8 height 8
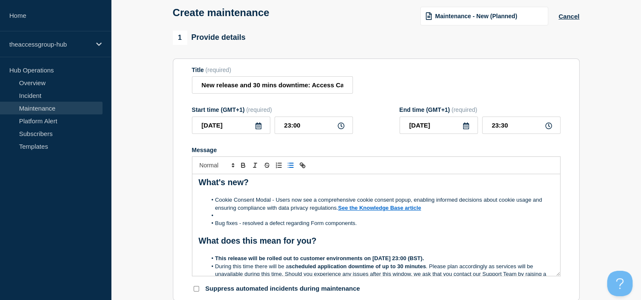
click at [244, 217] on li "Message" at bounding box center [380, 216] width 347 height 8
click at [242, 218] on li "Message" at bounding box center [380, 216] width 347 height 8
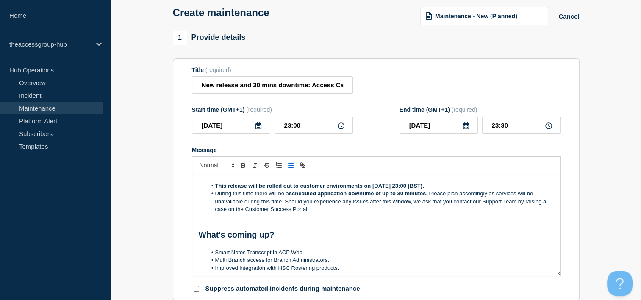
scroll to position [170, 0]
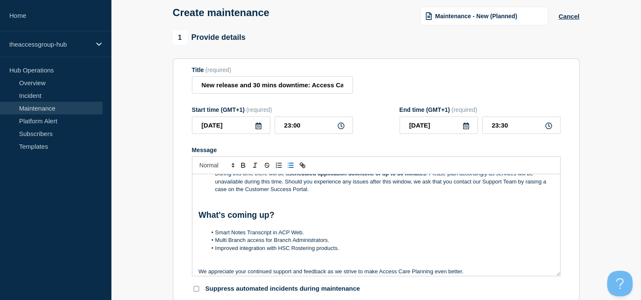
click at [236, 205] on p "Message" at bounding box center [376, 205] width 355 height 8
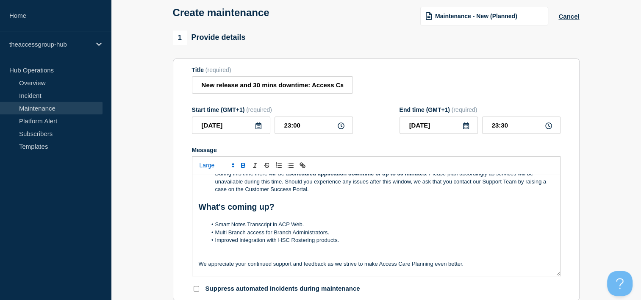
click at [258, 220] on p "Message" at bounding box center [376, 217] width 355 height 8
click at [287, 209] on p "What's coming up?" at bounding box center [376, 207] width 355 height 12
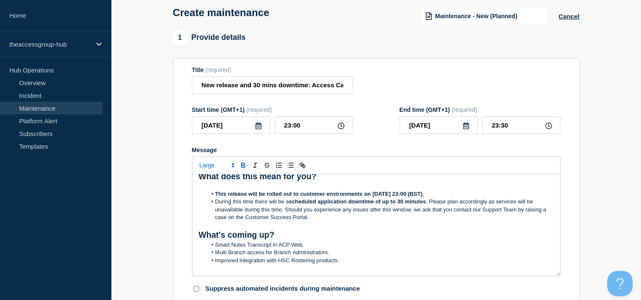
scroll to position [127, 0]
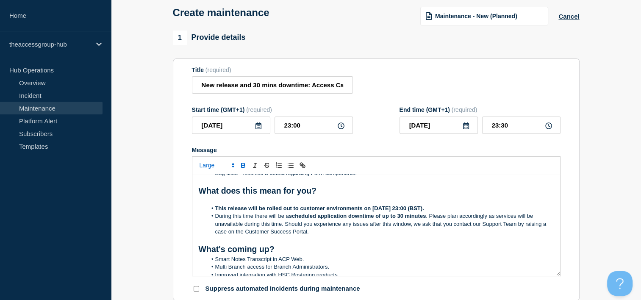
click at [331, 195] on p "What does this mean for you?" at bounding box center [376, 191] width 355 height 12
click at [296, 253] on p "What's coming up?" at bounding box center [376, 250] width 355 height 12
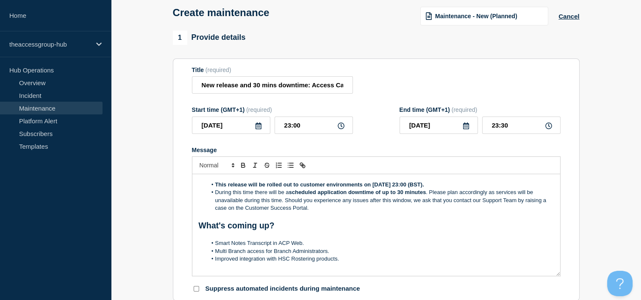
scroll to position [198, 0]
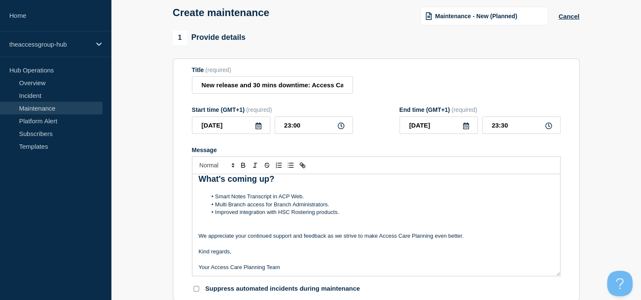
click at [215, 224] on p "Message" at bounding box center [376, 221] width 355 height 8
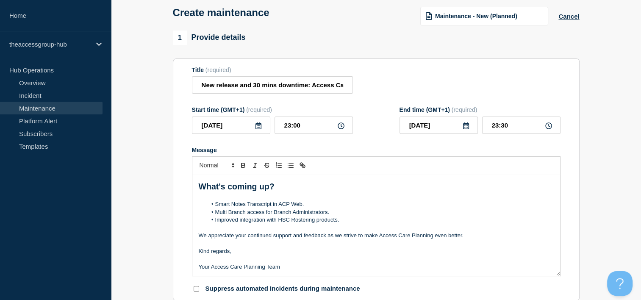
click at [234, 255] on p "Kind regards," at bounding box center [376, 252] width 355 height 8
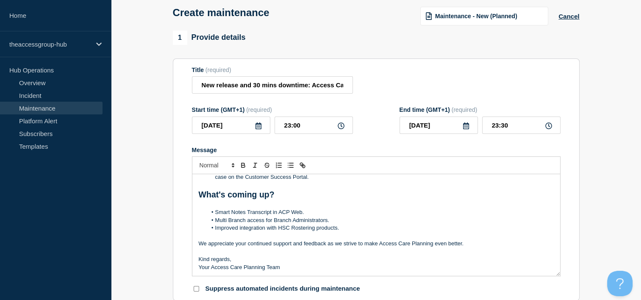
scroll to position [85, 0]
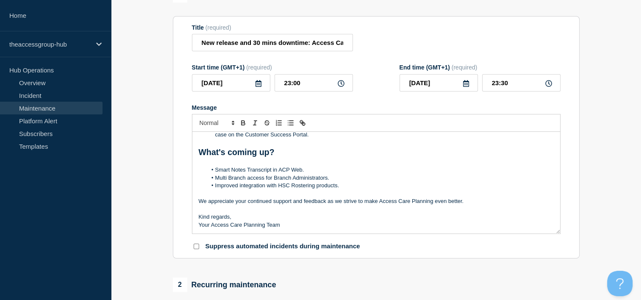
click at [299, 229] on p "Your Access Care Planning Team" at bounding box center [376, 225] width 355 height 8
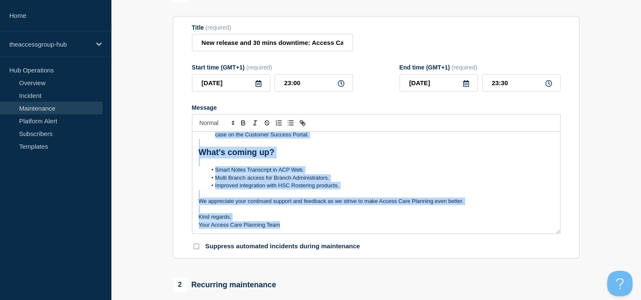
copy div "New Release - Access Care Planning Server v8.2.5.1 We are pleased to introduce …"
click at [297, 221] on p "Kind regards," at bounding box center [376, 217] width 355 height 8
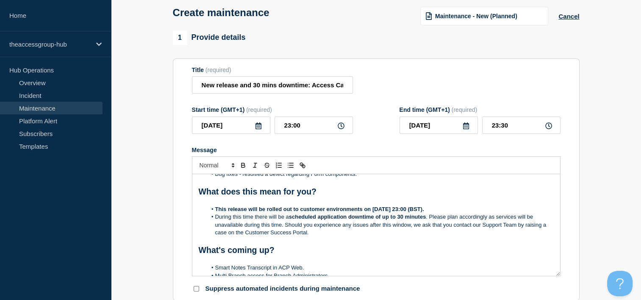
scroll to position [127, 0]
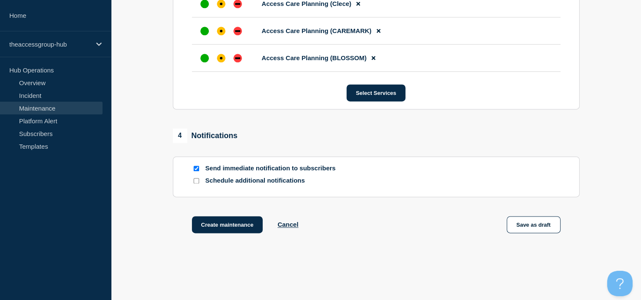
scroll to position [1145, 0]
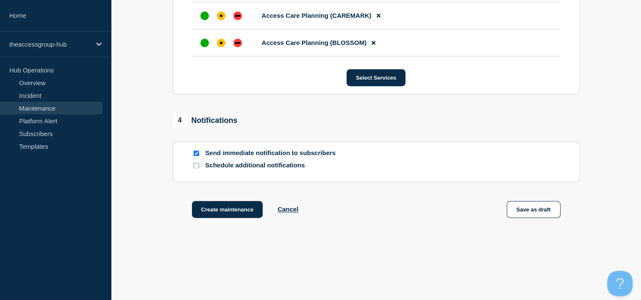
click at [198, 168] on input "Schedule additional notifications" at bounding box center [197, 166] width 6 height 6
checkbox input "true"
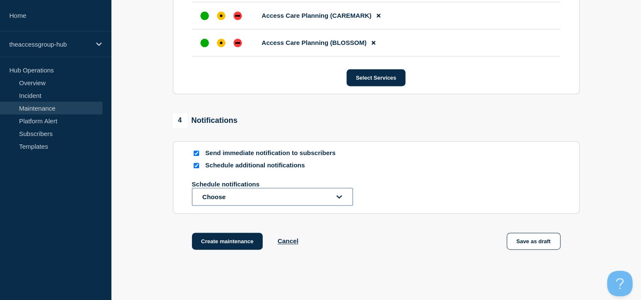
click at [280, 206] on button "Choose" at bounding box center [272, 197] width 161 height 18
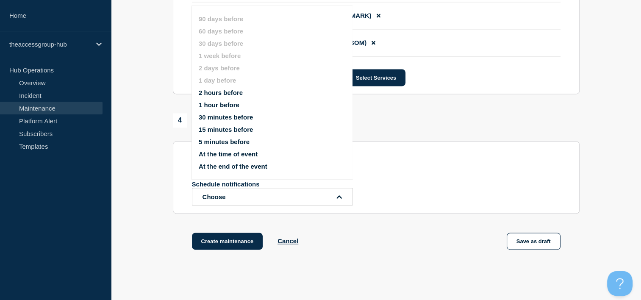
click at [214, 144] on button "5 minutes before" at bounding box center [224, 141] width 51 height 7
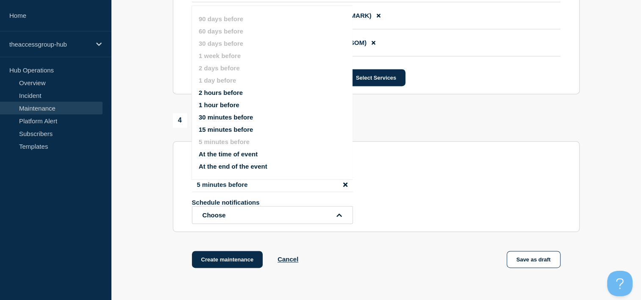
click at [220, 106] on button "1 hour before" at bounding box center [219, 104] width 41 height 7
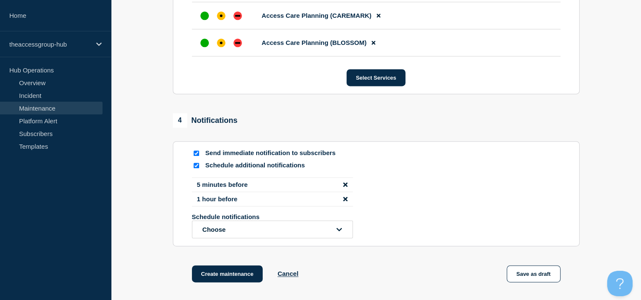
click at [346, 188] on icon "disable notification 5 minutes before" at bounding box center [345, 184] width 4 height 6
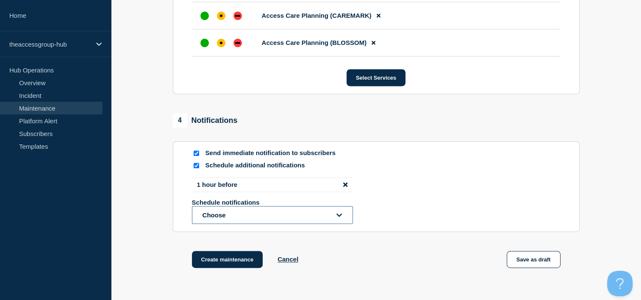
click at [261, 224] on button "Choose" at bounding box center [272, 215] width 161 height 18
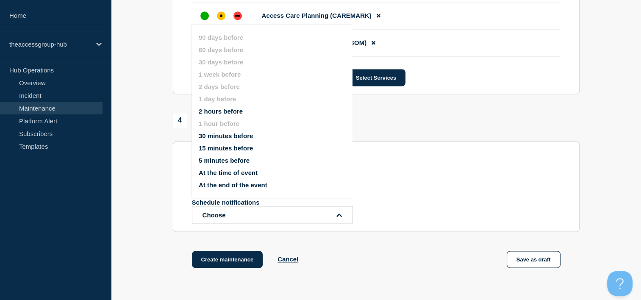
click at [217, 163] on button "5 minutes before" at bounding box center [224, 160] width 51 height 7
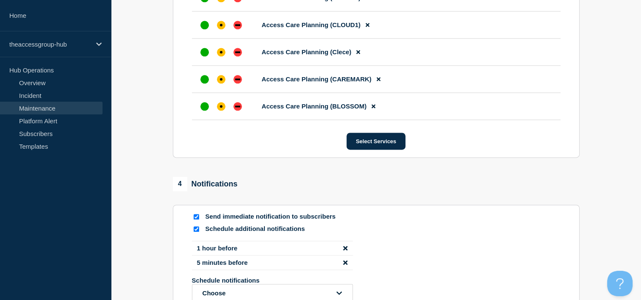
scroll to position [1230, 0]
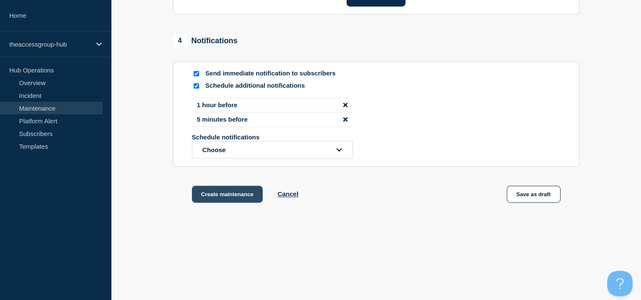
click at [240, 200] on button "Create maintenance" at bounding box center [227, 194] width 71 height 17
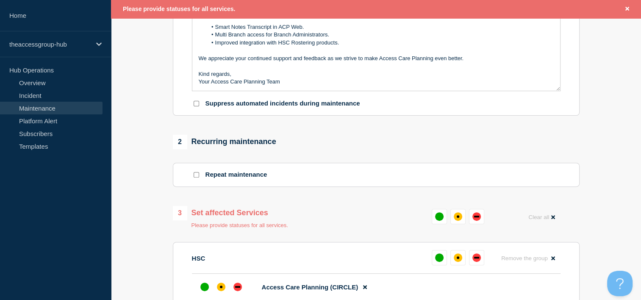
scroll to position [321, 0]
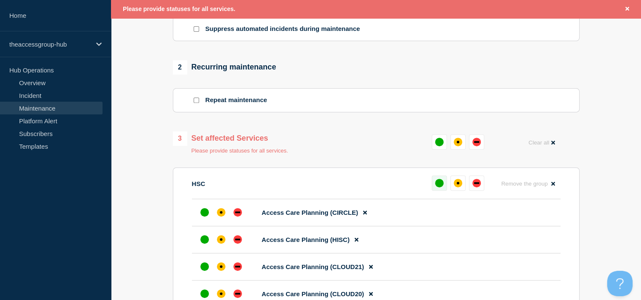
click at [438, 187] on div "up" at bounding box center [439, 183] width 8 height 8
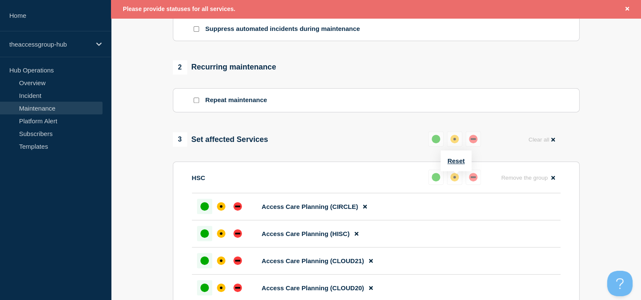
click at [436, 181] on div "up" at bounding box center [436, 177] width 8 height 8
click at [200, 209] on div at bounding box center [204, 206] width 15 height 15
click at [435, 181] on div "up" at bounding box center [436, 177] width 8 height 8
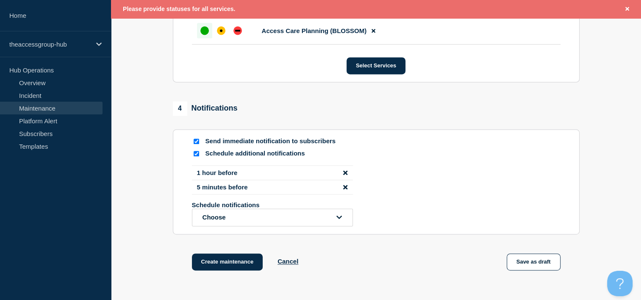
scroll to position [1256, 0]
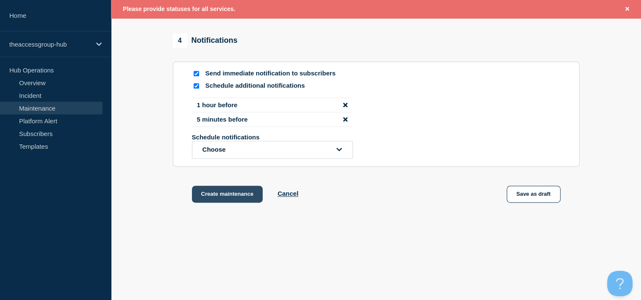
click at [208, 193] on button "Create maintenance" at bounding box center [227, 194] width 71 height 17
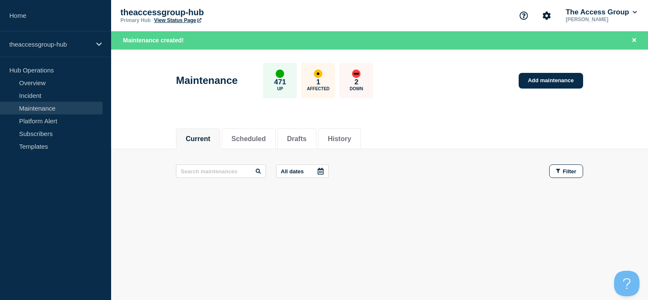
click at [178, 20] on link "View Status Page" at bounding box center [177, 20] width 47 height 6
